Goal: Transaction & Acquisition: Subscribe to service/newsletter

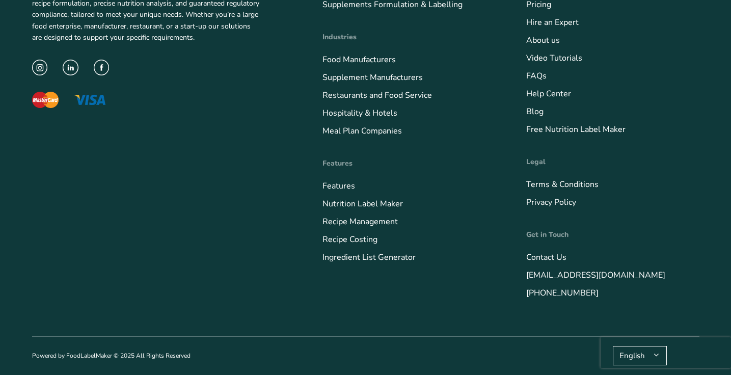
scroll to position [4094, 0]
click at [333, 188] on link "Features" at bounding box center [339, 185] width 33 height 11
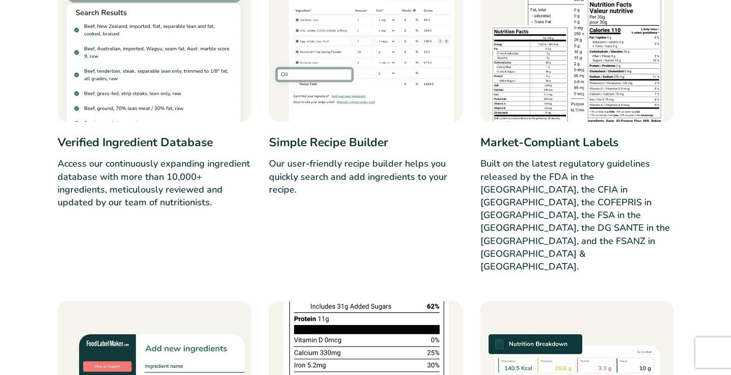
scroll to position [558, 0]
